Goal: Find specific page/section: Find specific page/section

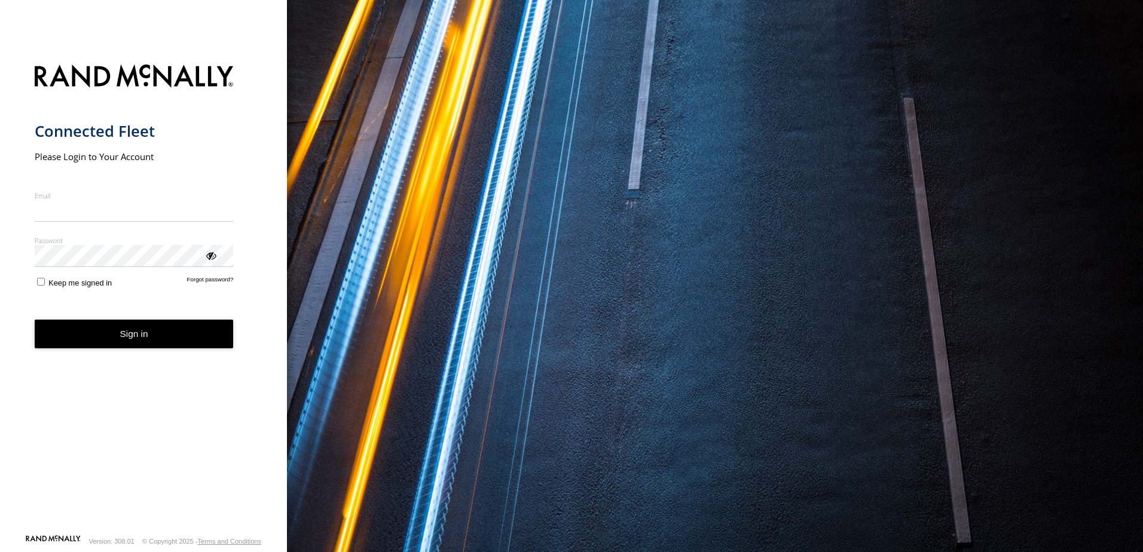
type input "**********"
click at [144, 348] on button "Sign in" at bounding box center [134, 334] width 199 height 29
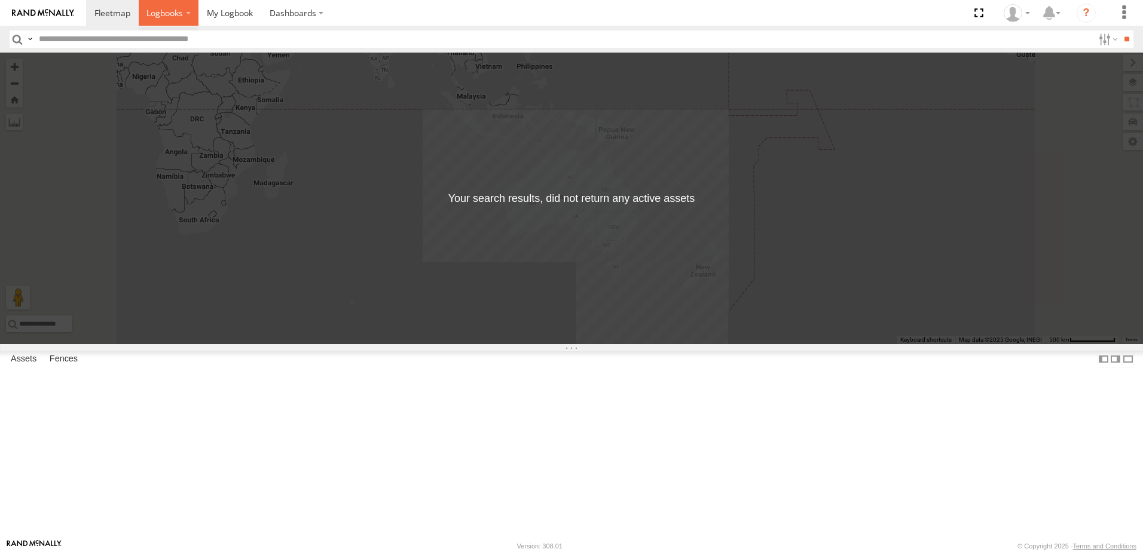
click at [173, 14] on span at bounding box center [164, 12] width 36 height 11
click at [245, 14] on span at bounding box center [230, 12] width 46 height 11
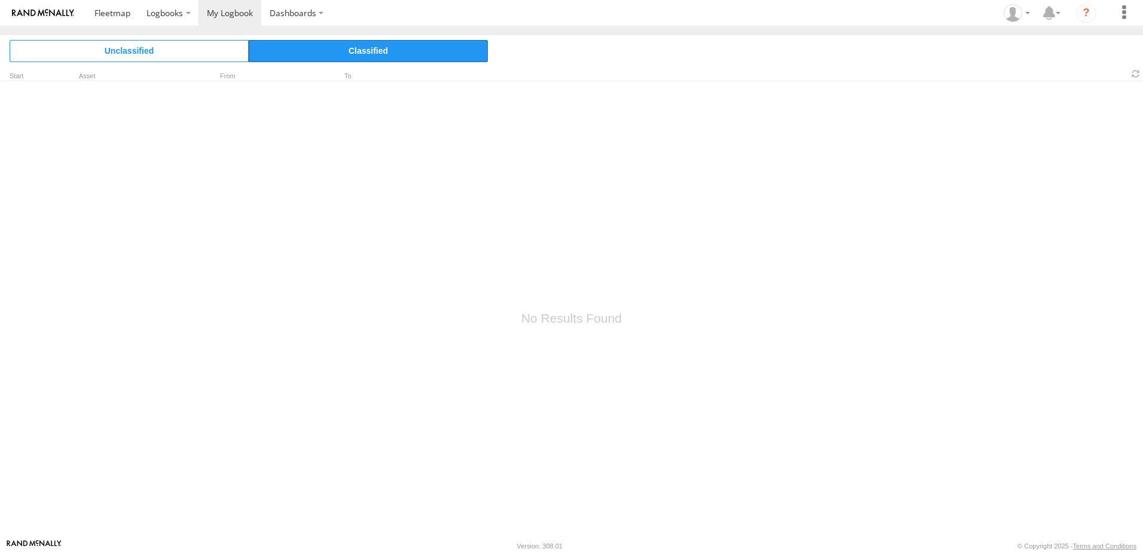
click at [316, 51] on span "Classified" at bounding box center [368, 51] width 239 height 22
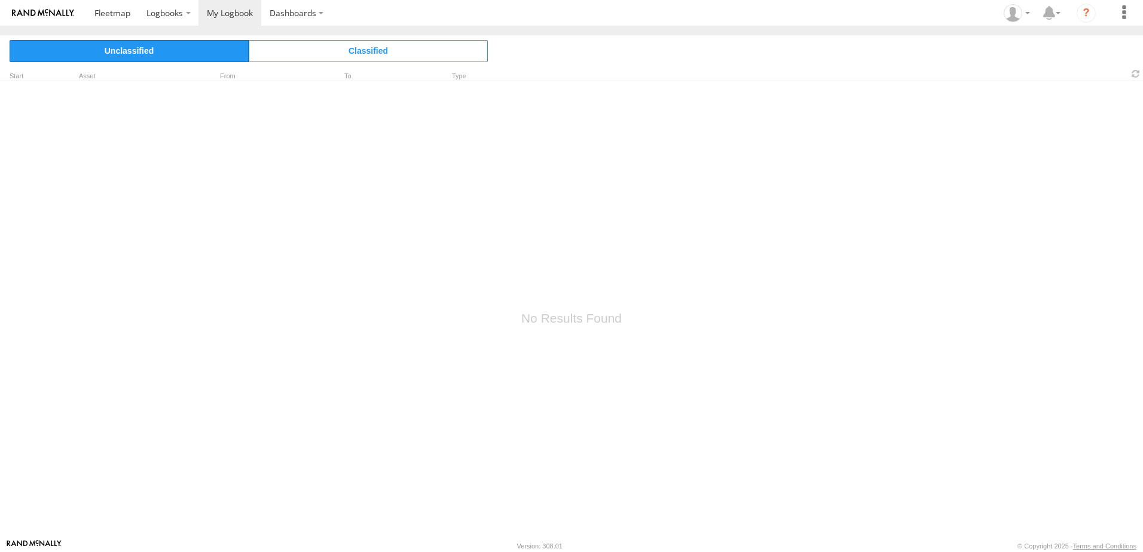
click at [191, 46] on span "Unclassified" at bounding box center [129, 51] width 239 height 22
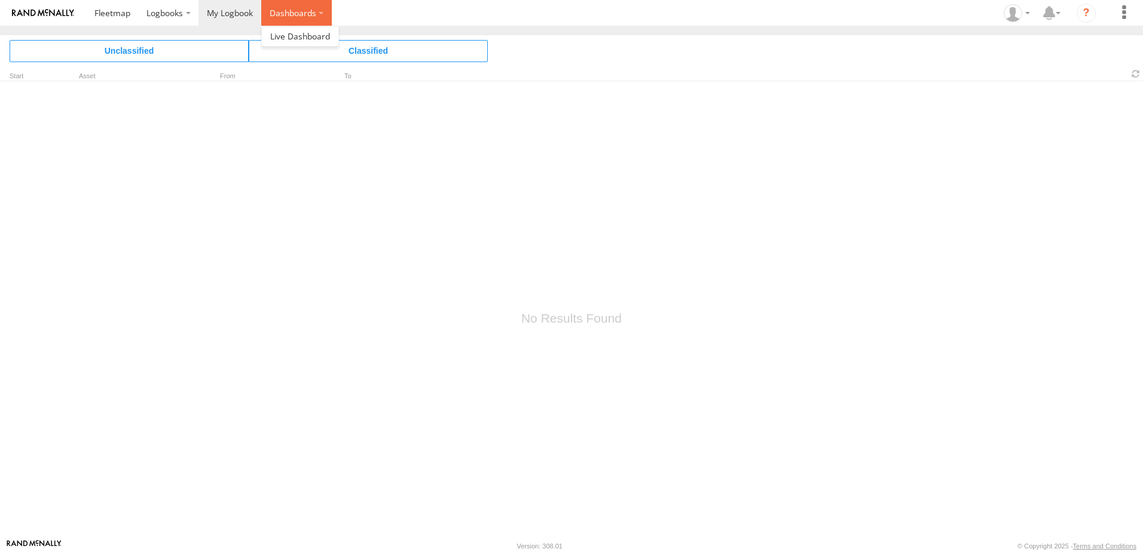
click at [302, 18] on label "Dashboards" at bounding box center [296, 13] width 71 height 26
click at [296, 32] on span at bounding box center [300, 35] width 60 height 11
